Goal: Check status: Check status

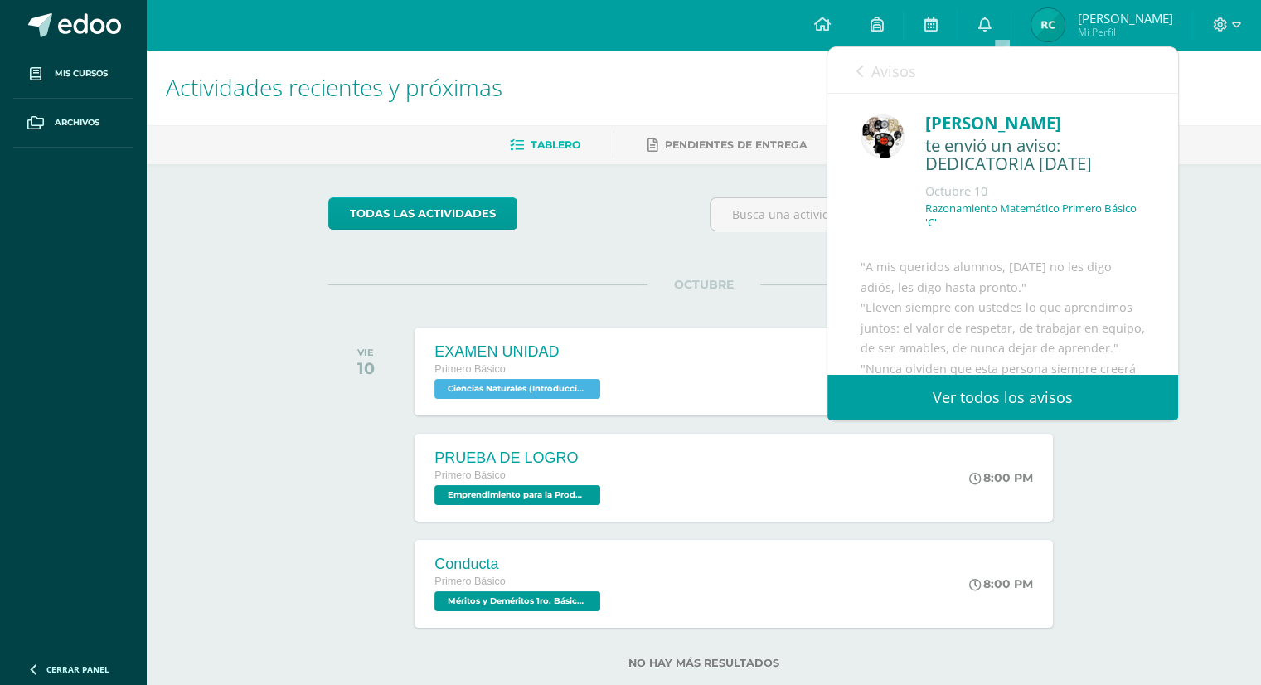
scroll to position [335, 0]
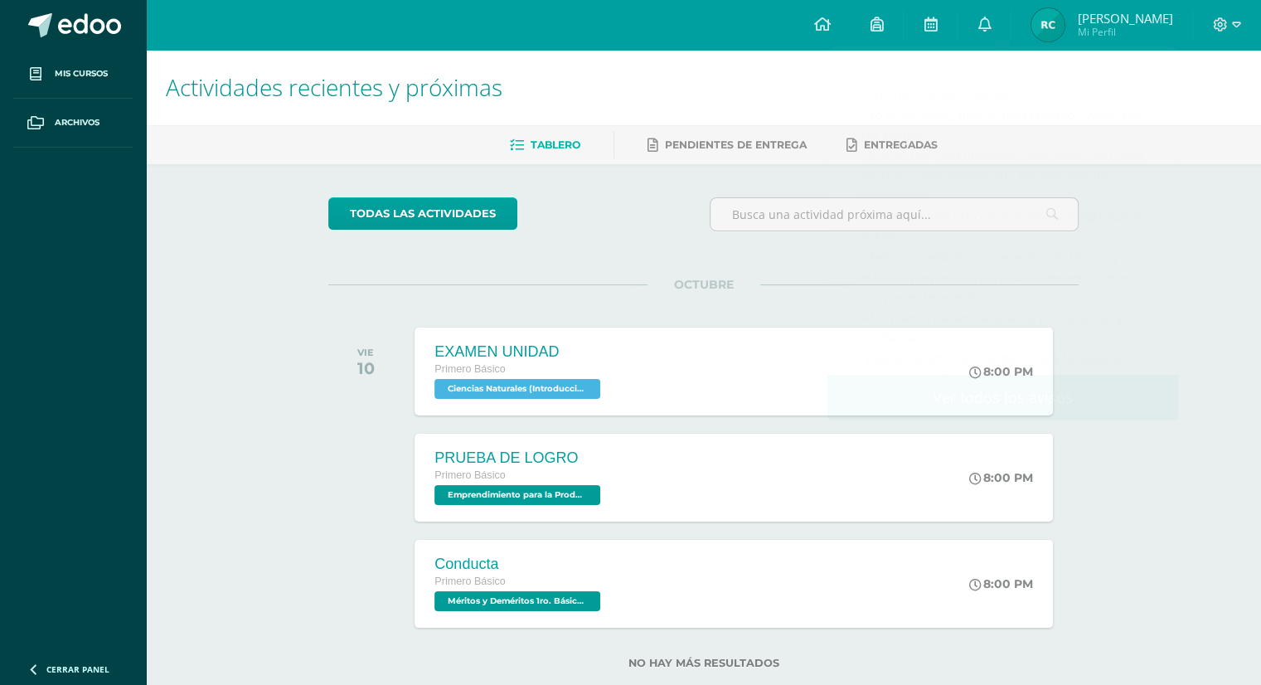
click at [1065, 14] on img at bounding box center [1048, 24] width 33 height 33
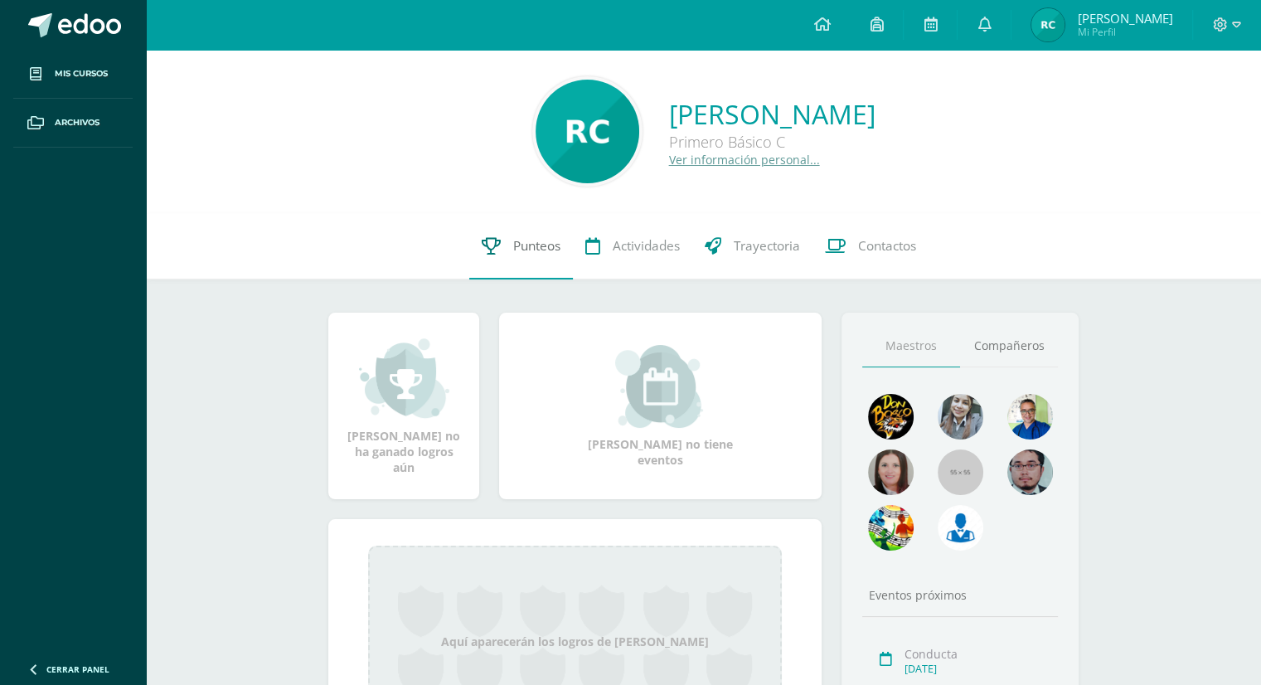
click at [534, 245] on span "Punteos" at bounding box center [536, 245] width 47 height 17
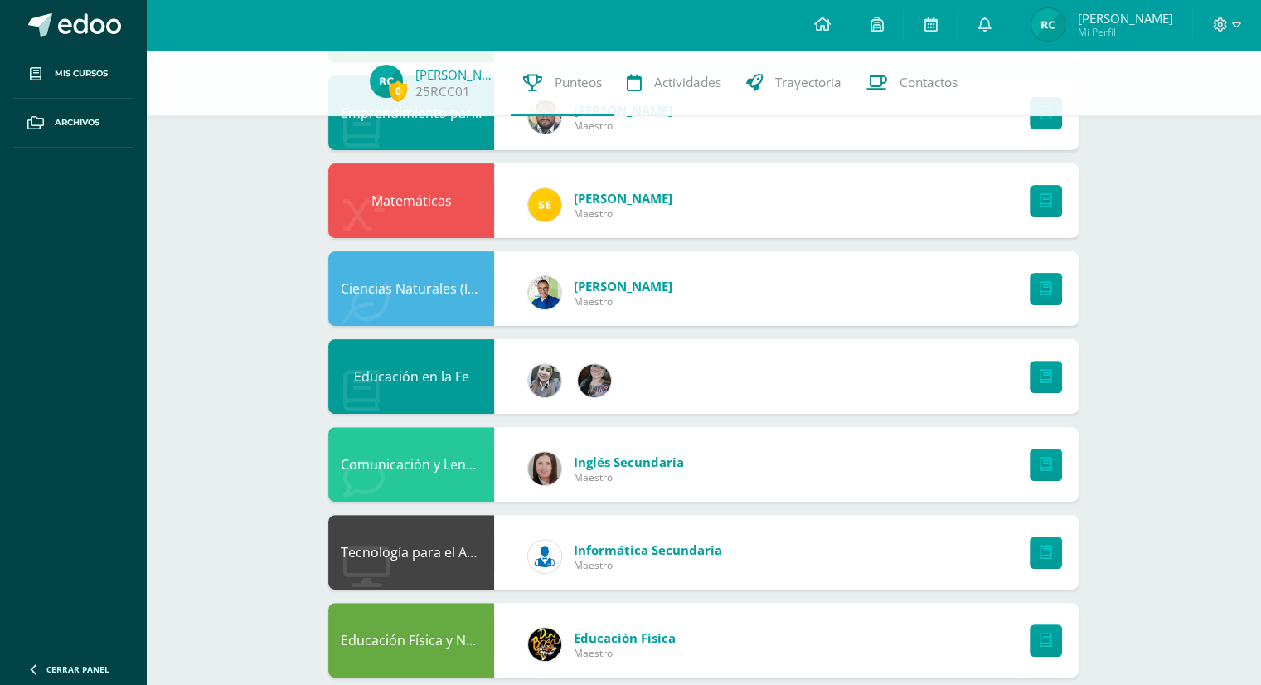
scroll to position [498, 0]
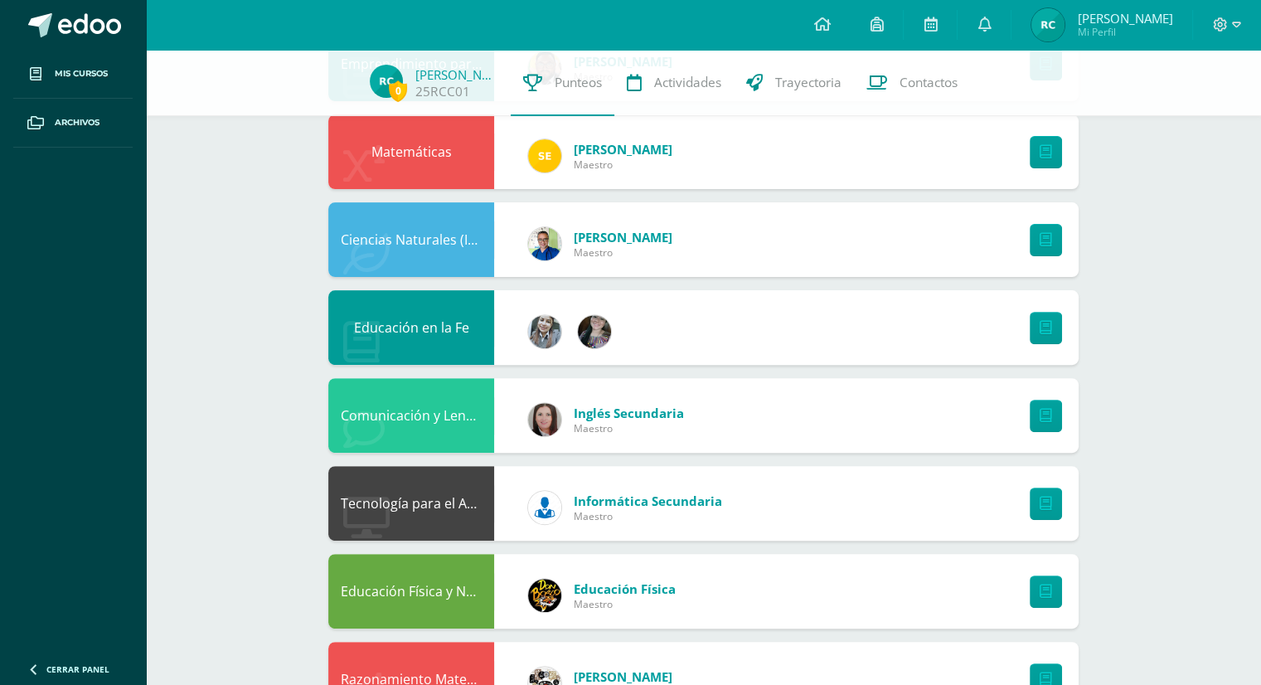
click at [440, 406] on div "Comunicación y Lenguaje, Idioma Extranjero Inglés" at bounding box center [411, 415] width 166 height 75
click at [618, 420] on span "Inglés Secundaria" at bounding box center [629, 413] width 110 height 17
click at [1055, 409] on link at bounding box center [1046, 416] width 32 height 32
